Goal: Task Accomplishment & Management: Complete application form

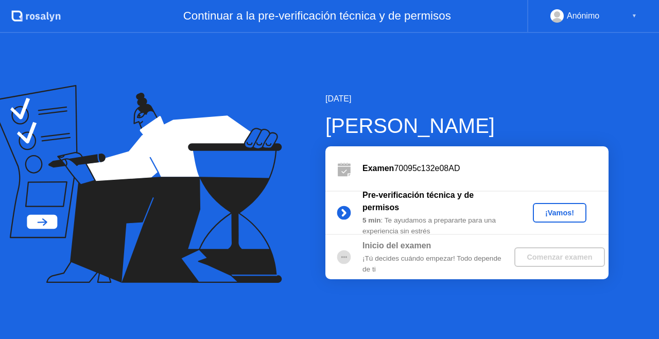
click at [557, 209] on div "¡Vamos!" at bounding box center [559, 212] width 45 height 8
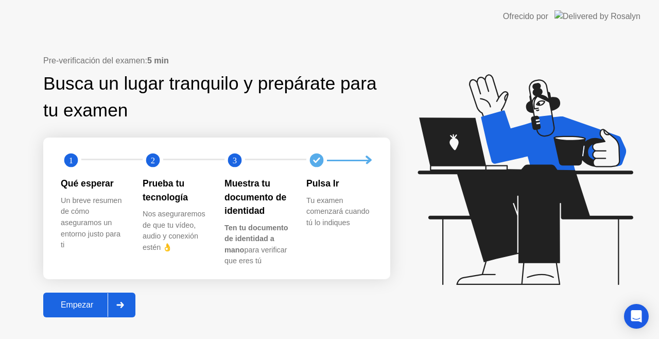
click at [81, 307] on div "Empezar" at bounding box center [76, 304] width 61 height 9
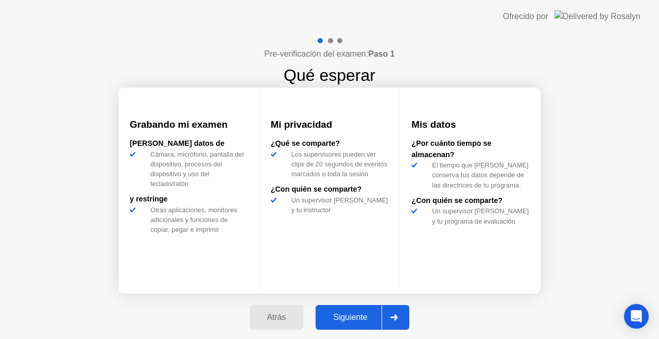
click at [341, 322] on div "Siguiente" at bounding box center [349, 316] width 63 height 9
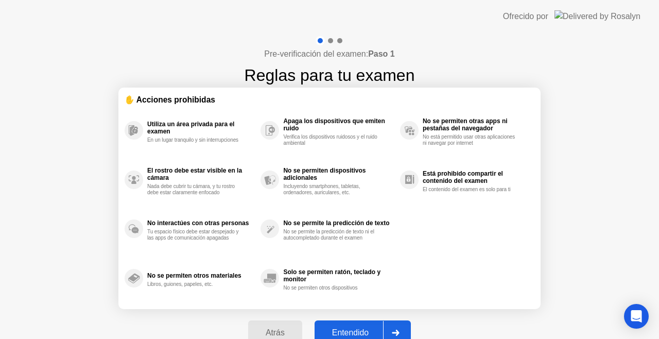
click at [360, 324] on button "Entendido" at bounding box center [362, 332] width 96 height 25
select select "**********"
select select "*******"
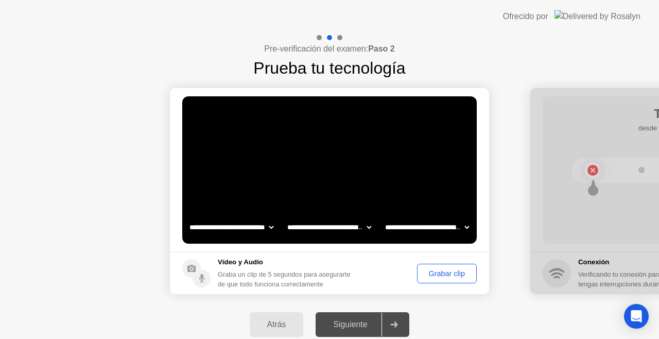
click at [362, 326] on div "Siguiente" at bounding box center [349, 324] width 63 height 9
click at [403, 329] on div at bounding box center [393, 324] width 25 height 24
click at [439, 269] on div "Grabar clip" at bounding box center [446, 273] width 52 height 8
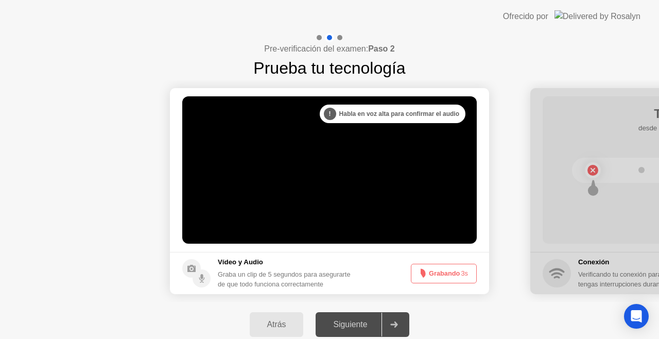
click at [439, 268] on button "Grabando 3s" at bounding box center [444, 273] width 66 height 20
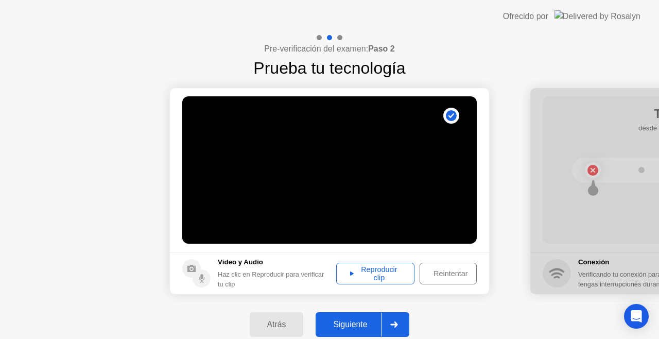
click at [370, 266] on div "Reproducir clip" at bounding box center [375, 273] width 71 height 16
click at [372, 326] on div "Siguiente" at bounding box center [349, 324] width 63 height 9
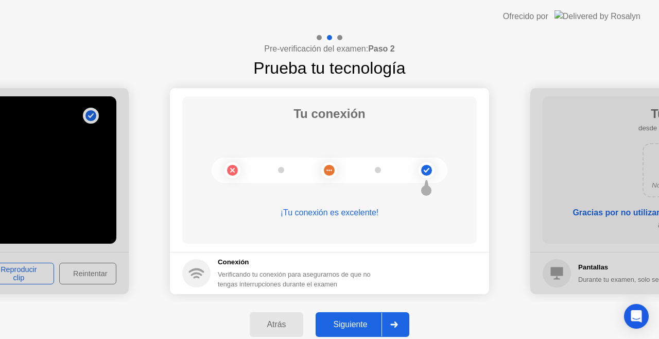
click at [354, 329] on div "Siguiente" at bounding box center [349, 324] width 63 height 9
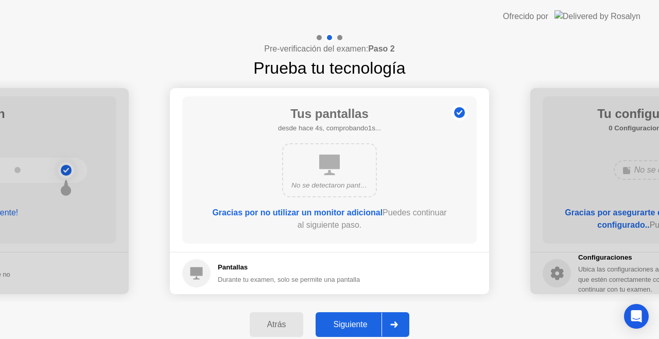
click at [347, 320] on div "Siguiente" at bounding box center [349, 324] width 63 height 9
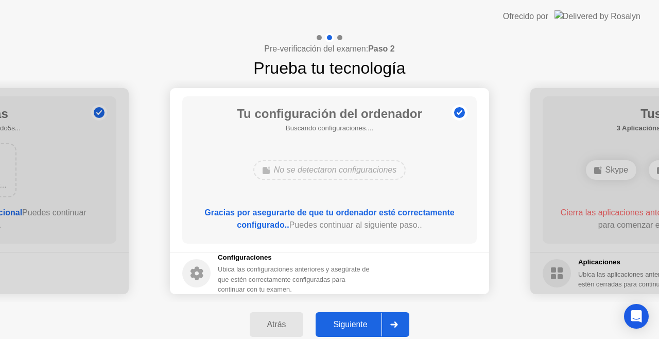
click at [338, 320] on div "Siguiente" at bounding box center [349, 324] width 63 height 9
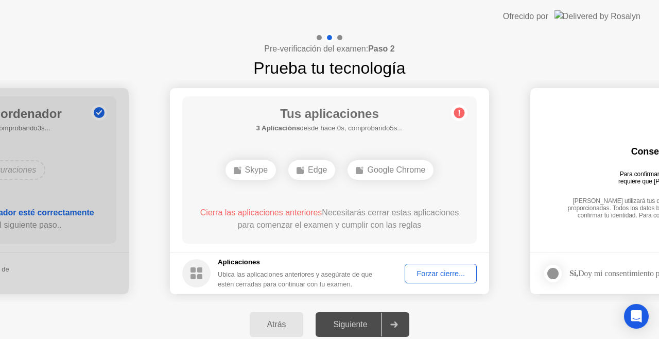
click at [338, 320] on div "Siguiente" at bounding box center [349, 324] width 63 height 9
click at [348, 321] on div "Siguiente" at bounding box center [349, 324] width 63 height 9
click at [393, 319] on div at bounding box center [393, 324] width 25 height 24
click at [360, 169] on rect at bounding box center [359, 170] width 7 height 7
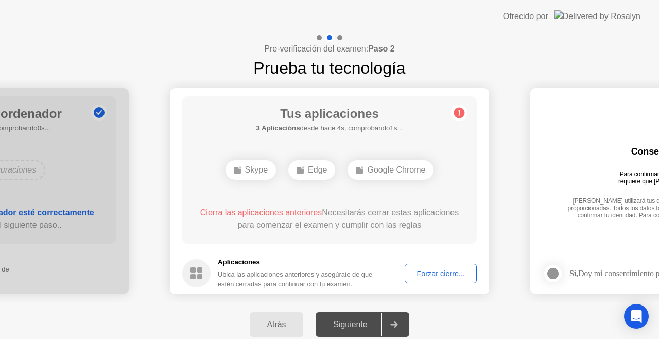
click at [365, 168] on div "Google Chrome" at bounding box center [390, 170] width 86 height 20
click at [346, 328] on div "Siguiente" at bounding box center [349, 324] width 63 height 9
click at [242, 178] on div "Skype" at bounding box center [250, 170] width 50 height 20
click at [258, 160] on div "Skype" at bounding box center [250, 170] width 50 height 20
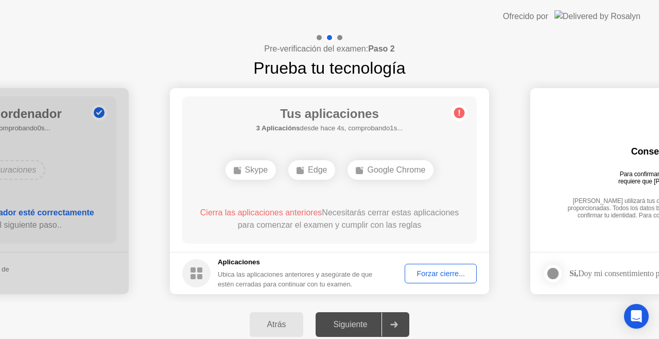
click at [312, 160] on div "Edge" at bounding box center [311, 170] width 47 height 20
click at [313, 164] on div "Edge" at bounding box center [311, 170] width 47 height 20
click at [347, 325] on div "Siguiente" at bounding box center [349, 324] width 63 height 9
click at [556, 270] on div at bounding box center [552, 273] width 12 height 12
click at [394, 323] on icon at bounding box center [394, 324] width 7 height 6
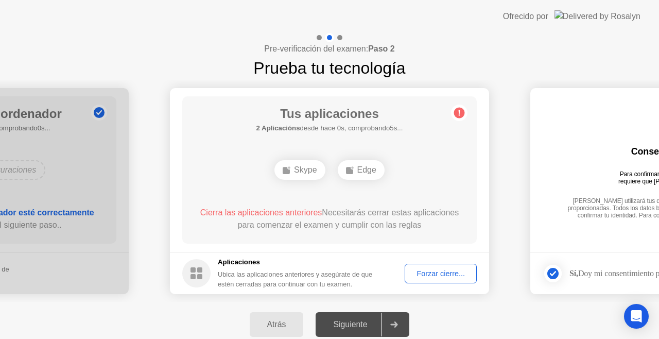
click at [439, 277] on div "Forzar cierre..." at bounding box center [440, 273] width 65 height 8
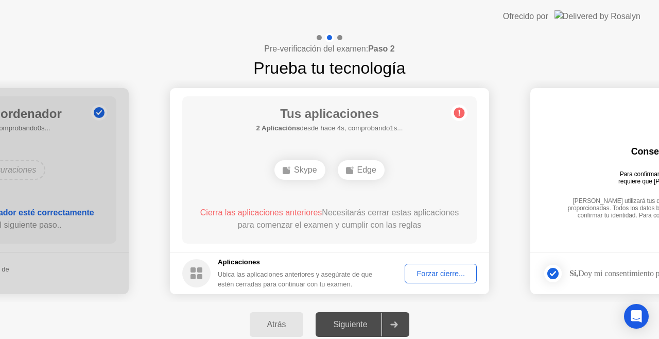
click at [393, 321] on icon at bounding box center [394, 324] width 8 height 6
click at [330, 326] on div "Siguiente" at bounding box center [349, 324] width 63 height 9
click at [462, 203] on div "Tus aplicaciones Buscando aplicaciones no permitidas.... Skype Edge Cierra las …" at bounding box center [329, 169] width 294 height 147
click at [432, 274] on div "Forzar cierre..." at bounding box center [440, 273] width 65 height 8
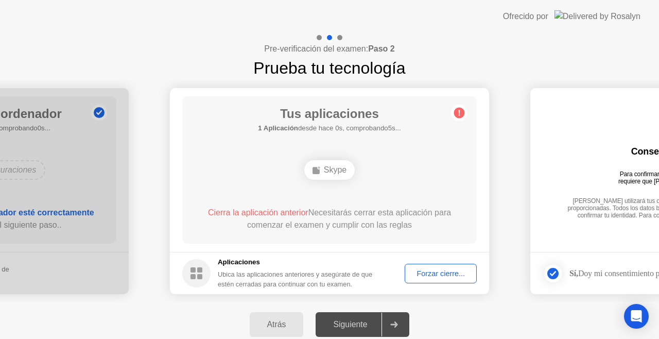
click at [445, 271] on div "Forzar cierre..." at bounding box center [440, 273] width 65 height 8
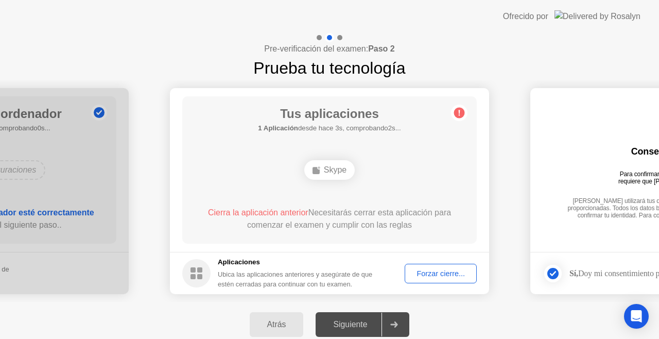
click at [320, 170] on icon at bounding box center [316, 170] width 8 height 8
click at [426, 265] on button "Forzar cierre..." at bounding box center [440, 273] width 72 height 20
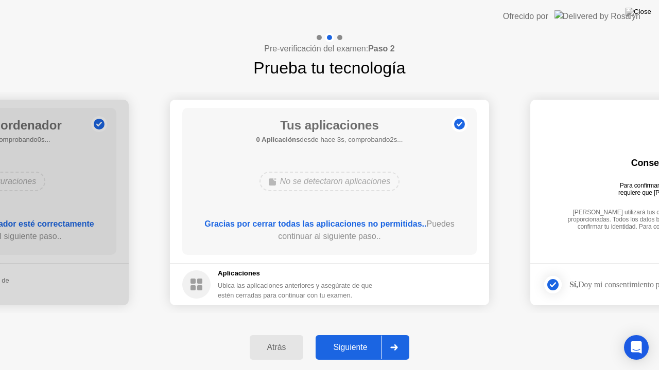
click at [397, 338] on icon at bounding box center [394, 348] width 8 height 6
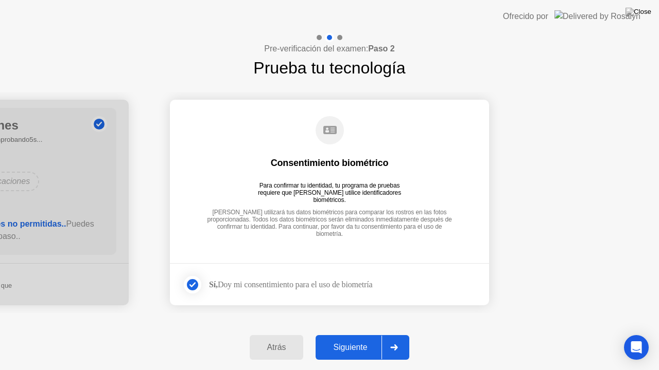
click at [356, 338] on div "Siguiente" at bounding box center [349, 347] width 63 height 9
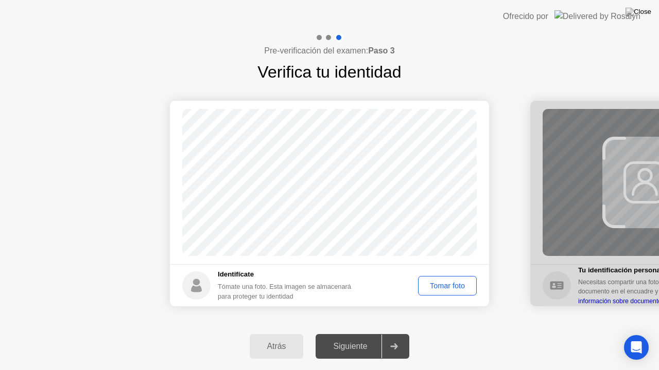
click at [458, 283] on div "Tomar foto" at bounding box center [446, 286] width 51 height 8
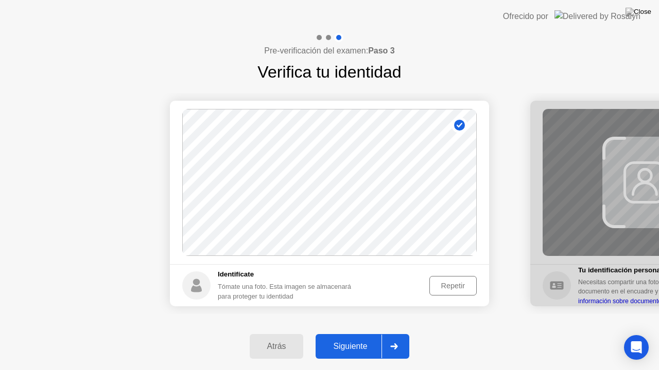
click at [371, 338] on button "Siguiente" at bounding box center [362, 346] width 94 height 25
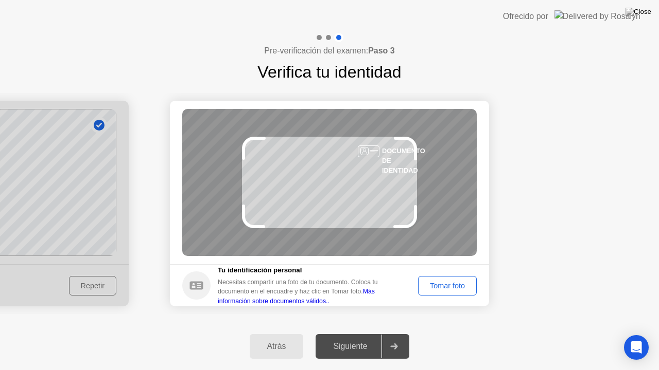
click at [457, 287] on div "Tomar foto" at bounding box center [446, 286] width 51 height 8
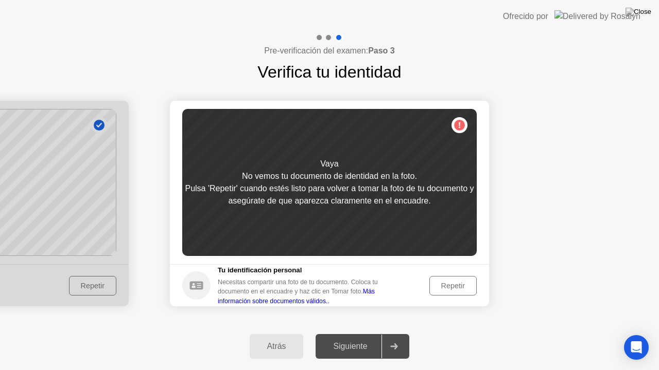
click at [268, 338] on div "Atrás" at bounding box center [277, 346] width 48 height 9
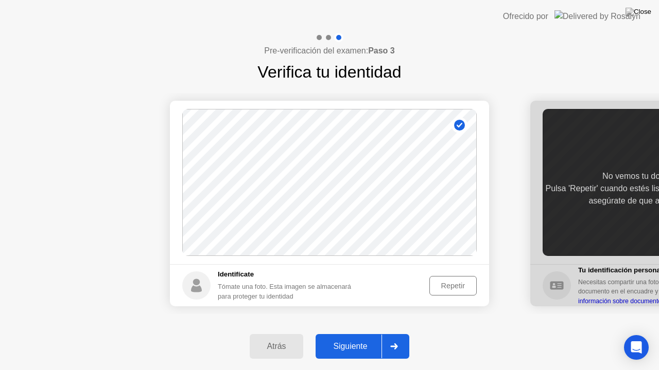
click at [280, 338] on div "Atrás" at bounding box center [277, 346] width 48 height 9
select select "**********"
select select "*******"
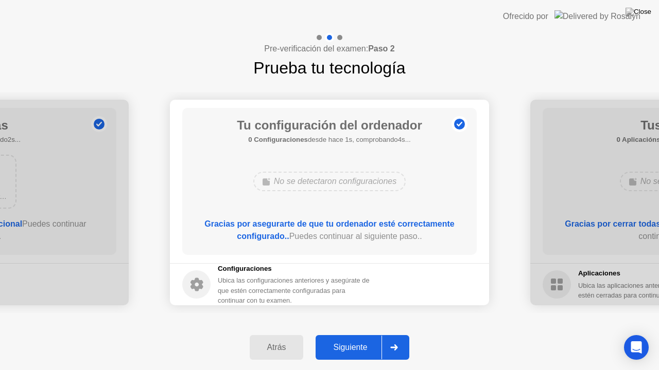
click at [394, 338] on div at bounding box center [393, 348] width 25 height 24
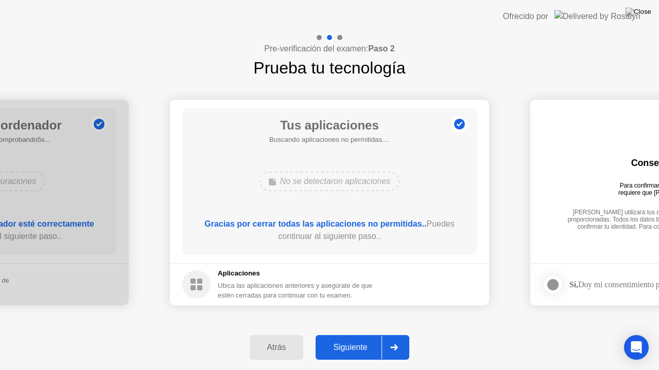
click at [394, 338] on div at bounding box center [393, 348] width 25 height 24
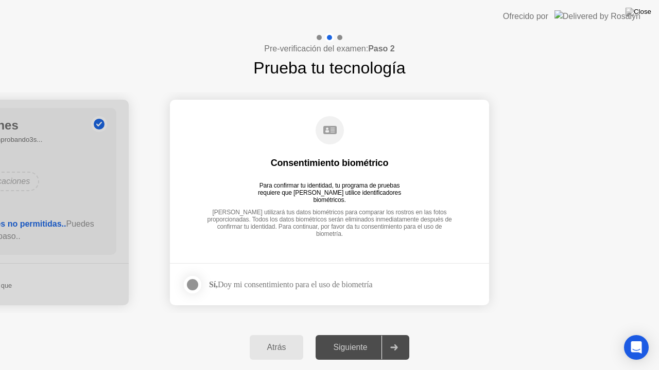
click at [191, 285] on div at bounding box center [192, 285] width 12 height 12
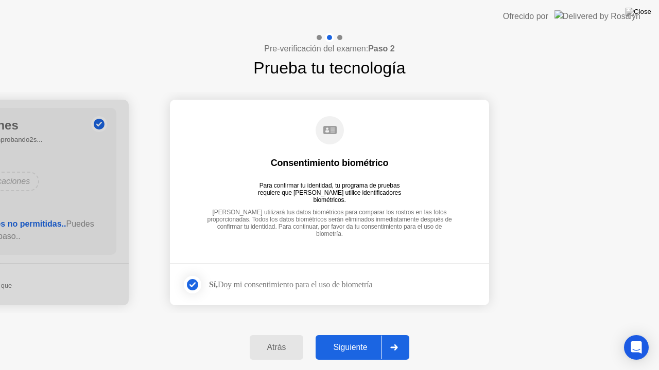
click at [394, 338] on div at bounding box center [393, 348] width 25 height 24
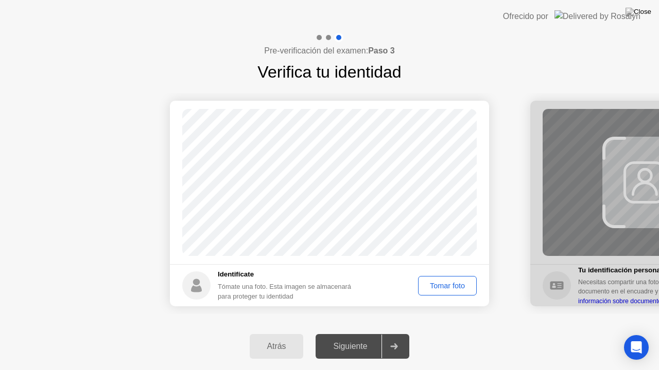
click at [458, 287] on div "Tomar foto" at bounding box center [446, 286] width 51 height 8
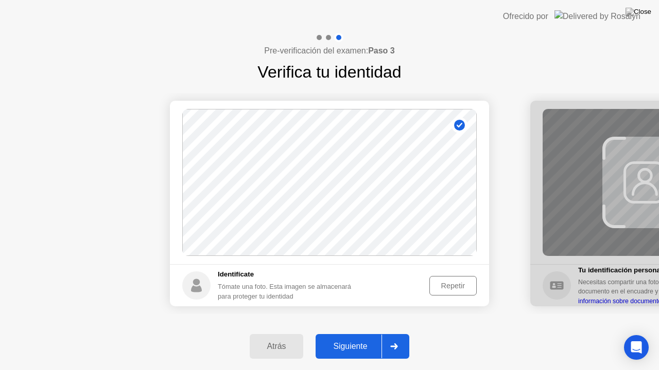
click at [405, 338] on div "Atrás Siguiente" at bounding box center [329, 346] width 659 height 47
click at [409, 338] on button "Siguiente" at bounding box center [362, 346] width 94 height 25
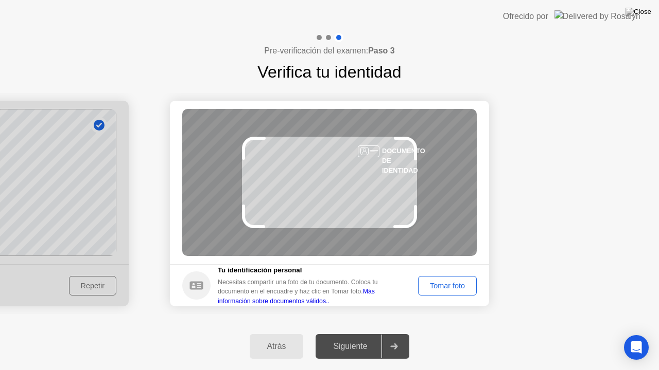
click at [433, 284] on div "Tomar foto" at bounding box center [446, 286] width 51 height 8
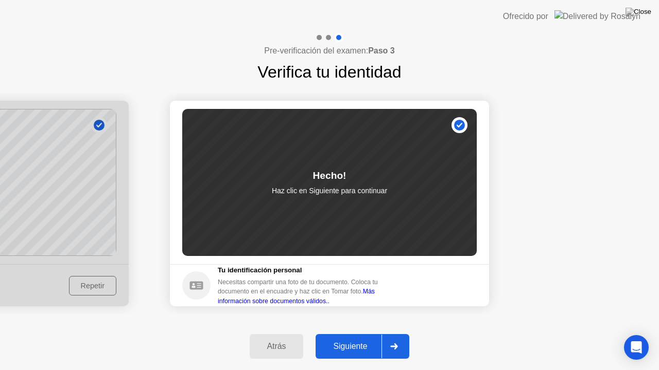
click at [361, 338] on div "Siguiente" at bounding box center [349, 346] width 63 height 9
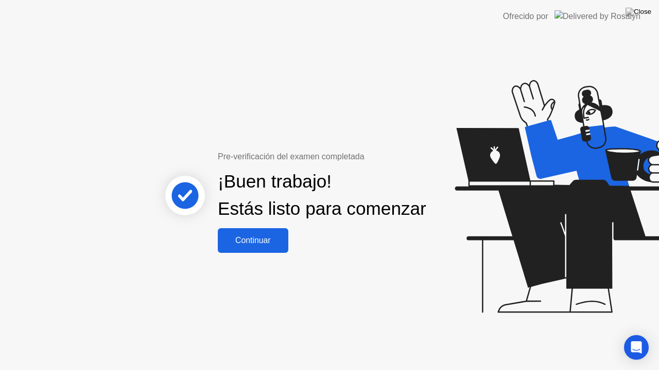
click at [262, 245] on div "Continuar" at bounding box center [253, 240] width 64 height 9
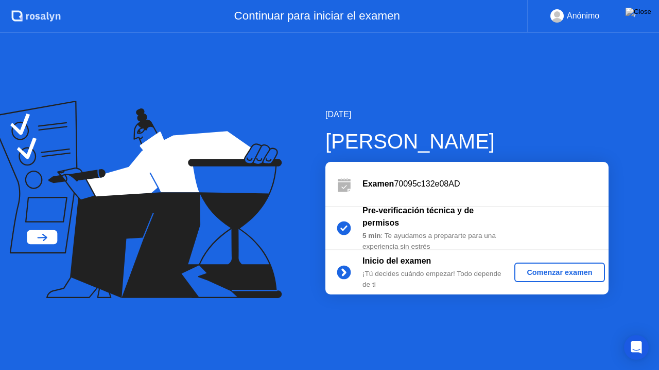
click at [539, 273] on div "Comenzar examen" at bounding box center [559, 273] width 82 height 8
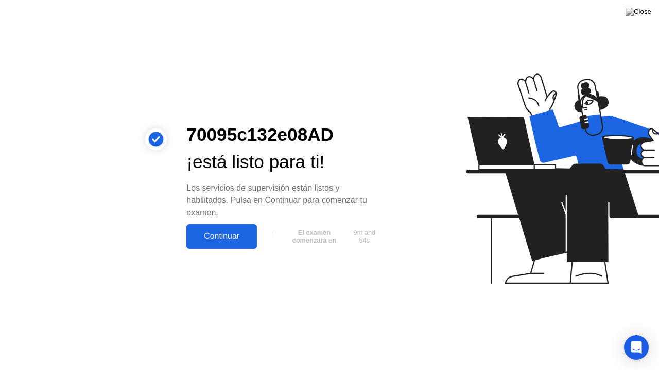
click at [232, 241] on div "Continuar" at bounding box center [221, 236] width 64 height 9
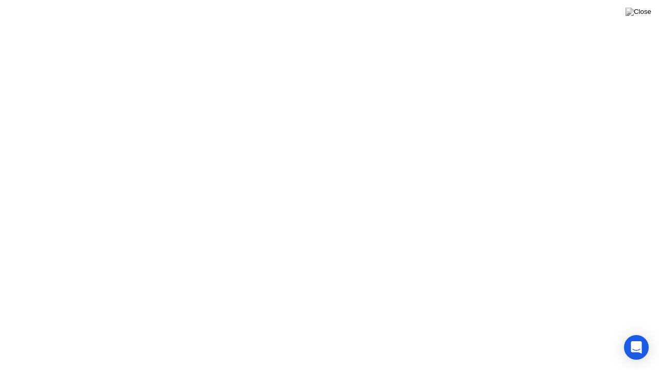
click div "Parece que te saliste del campo de visión de la webcam. Por favor, permanece vi…"
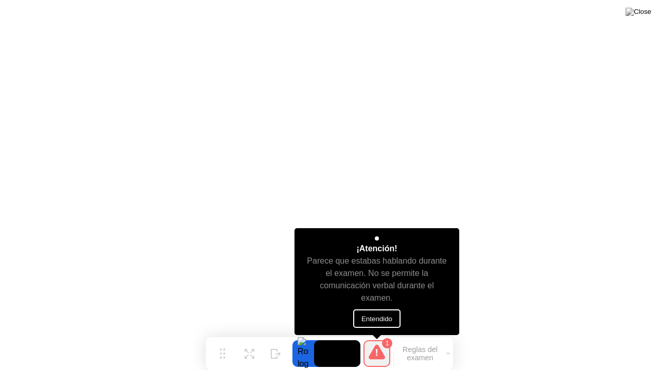
click at [384, 317] on button "Entendido" at bounding box center [376, 319] width 47 height 19
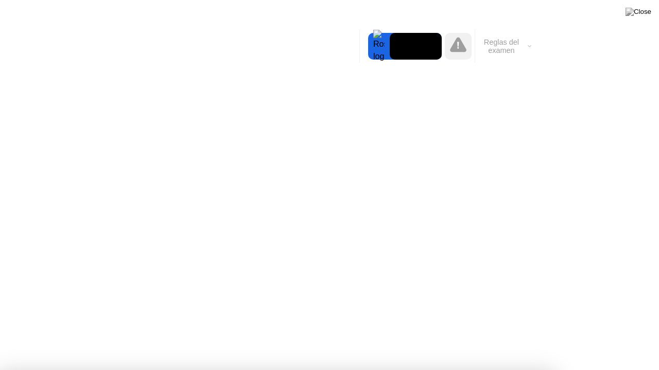
drag, startPoint x: 393, startPoint y: 259, endPoint x: 386, endPoint y: 280, distance: 21.6
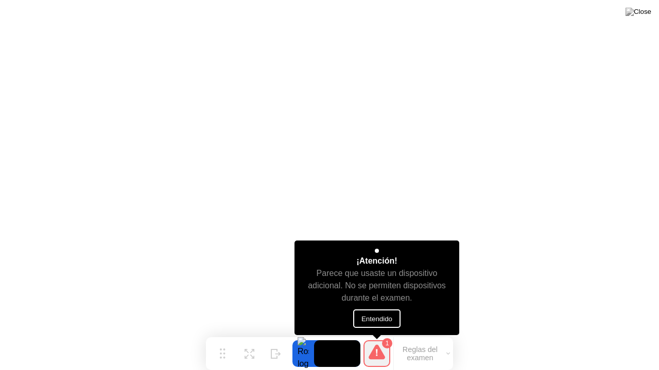
click at [382, 313] on button "Entendido" at bounding box center [376, 319] width 47 height 19
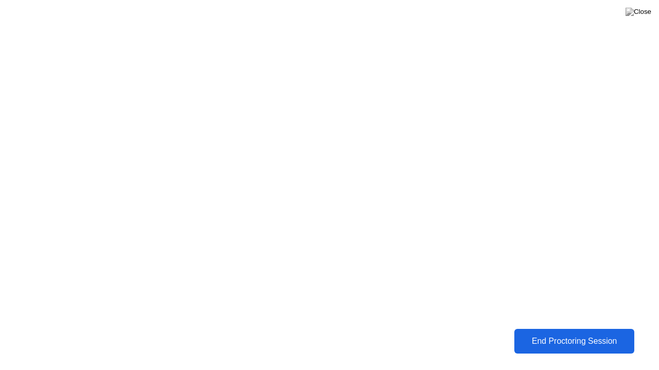
click at [517, 338] on div "End Proctoring Session" at bounding box center [574, 341] width 114 height 9
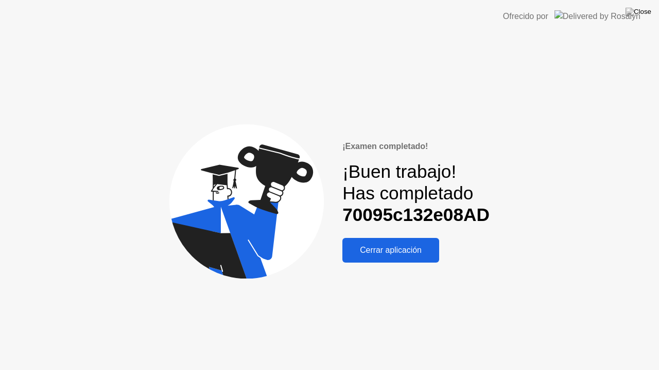
click at [378, 250] on div "Cerrar aplicación" at bounding box center [390, 250] width 91 height 9
